Goal: Information Seeking & Learning: Learn about a topic

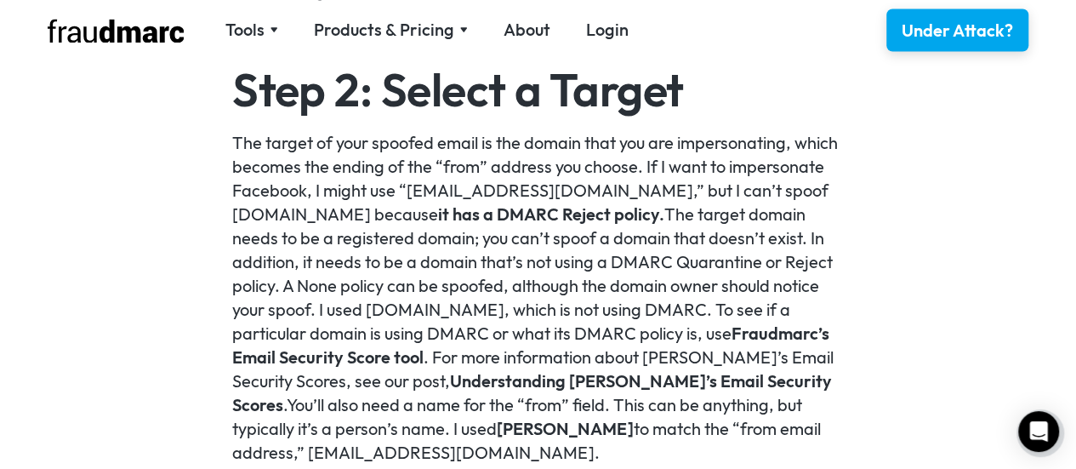
scroll to position [1531, 0]
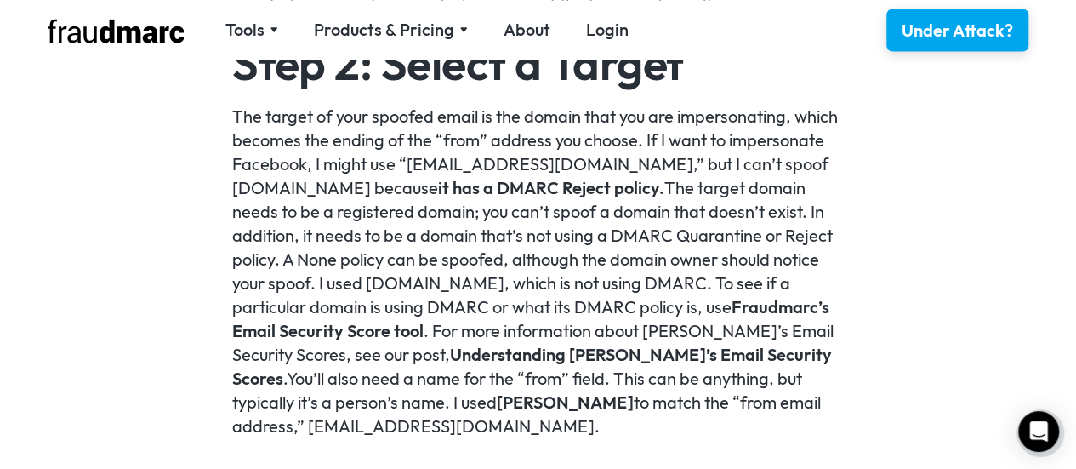
click at [476, 187] on link "it has a DMARC Reject policy." at bounding box center [551, 186] width 226 height 21
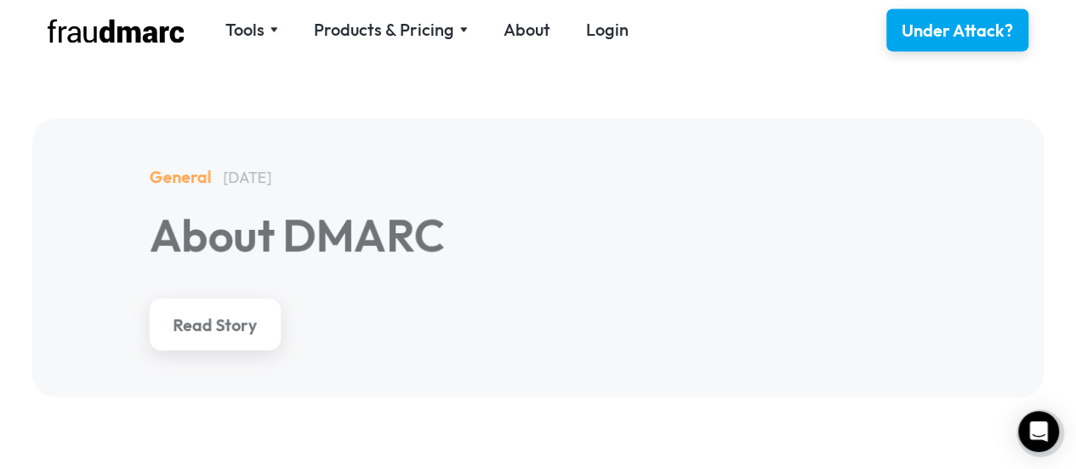
scroll to position [4507, 0]
